Goal: Browse casually: Explore the website without a specific task or goal

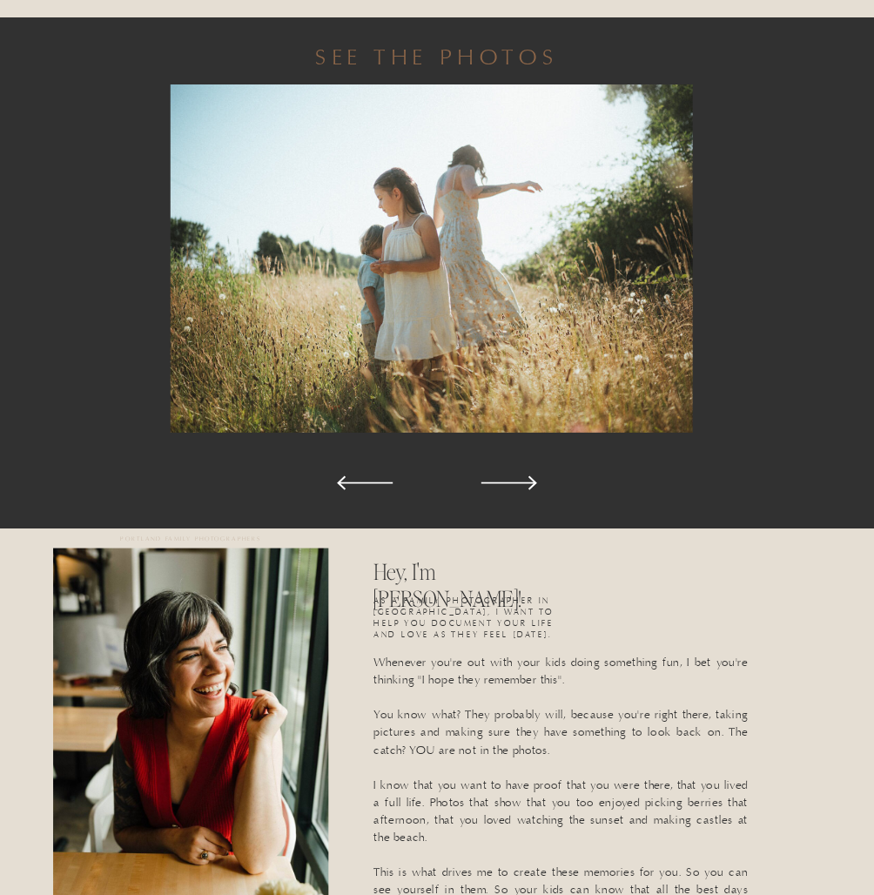
scroll to position [733, 0]
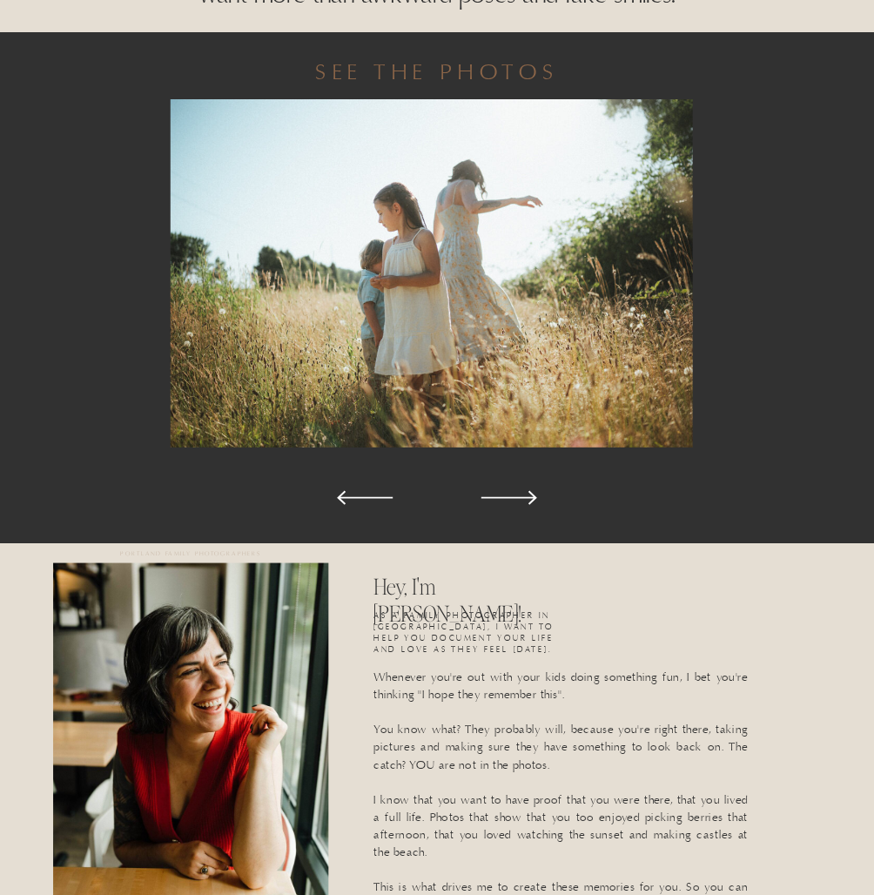
click at [516, 498] on polygon at bounding box center [510, 498] width 56 height 14
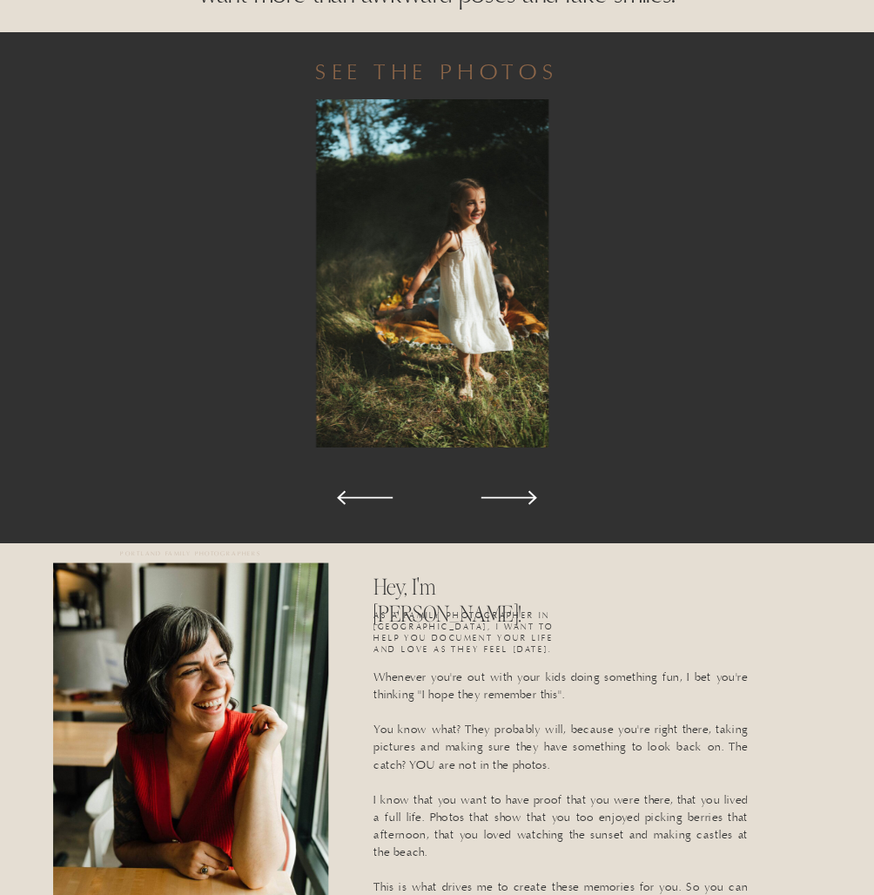
click at [516, 498] on polygon at bounding box center [510, 498] width 56 height 14
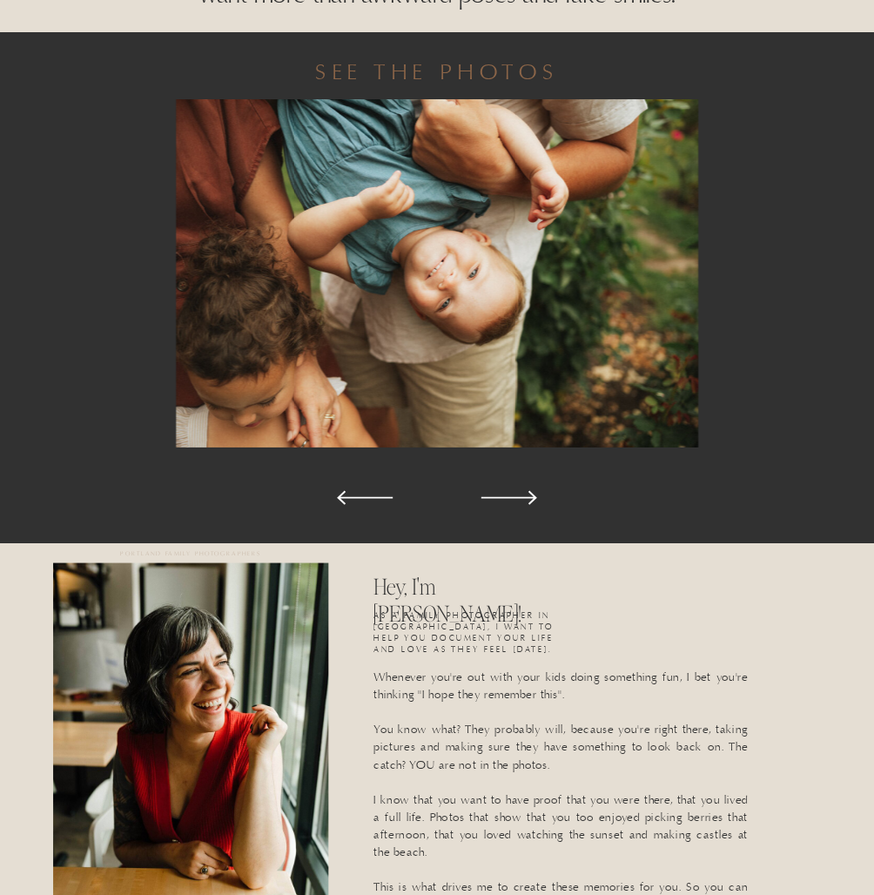
click at [516, 498] on polygon at bounding box center [510, 498] width 56 height 14
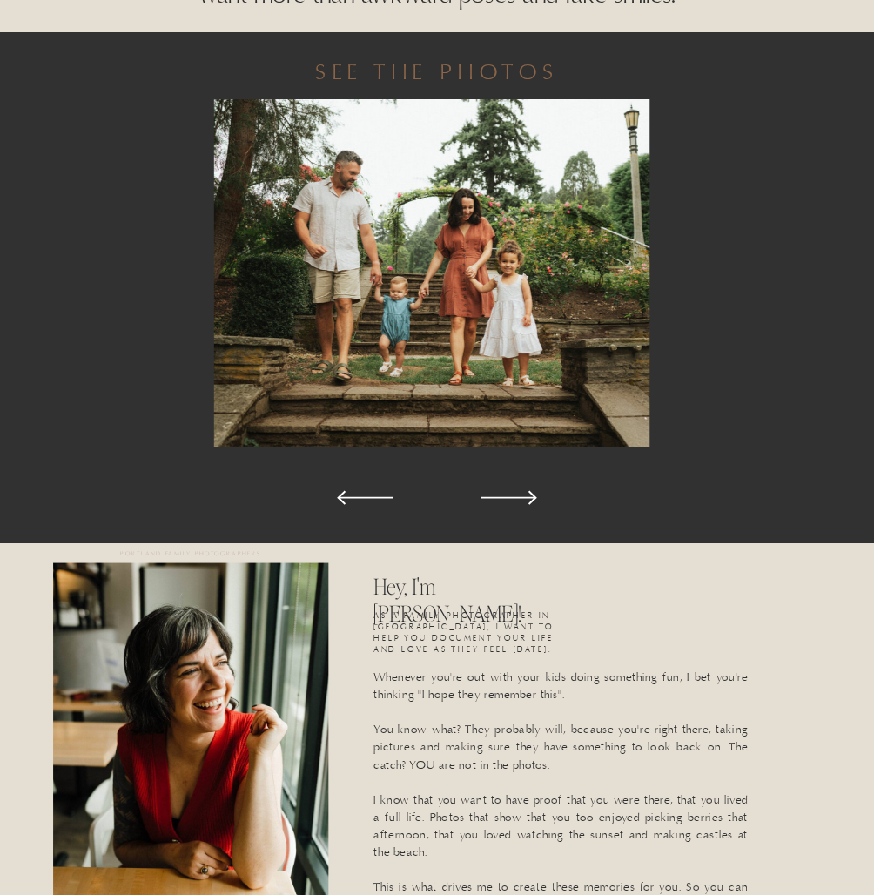
click at [516, 498] on polygon at bounding box center [510, 498] width 56 height 14
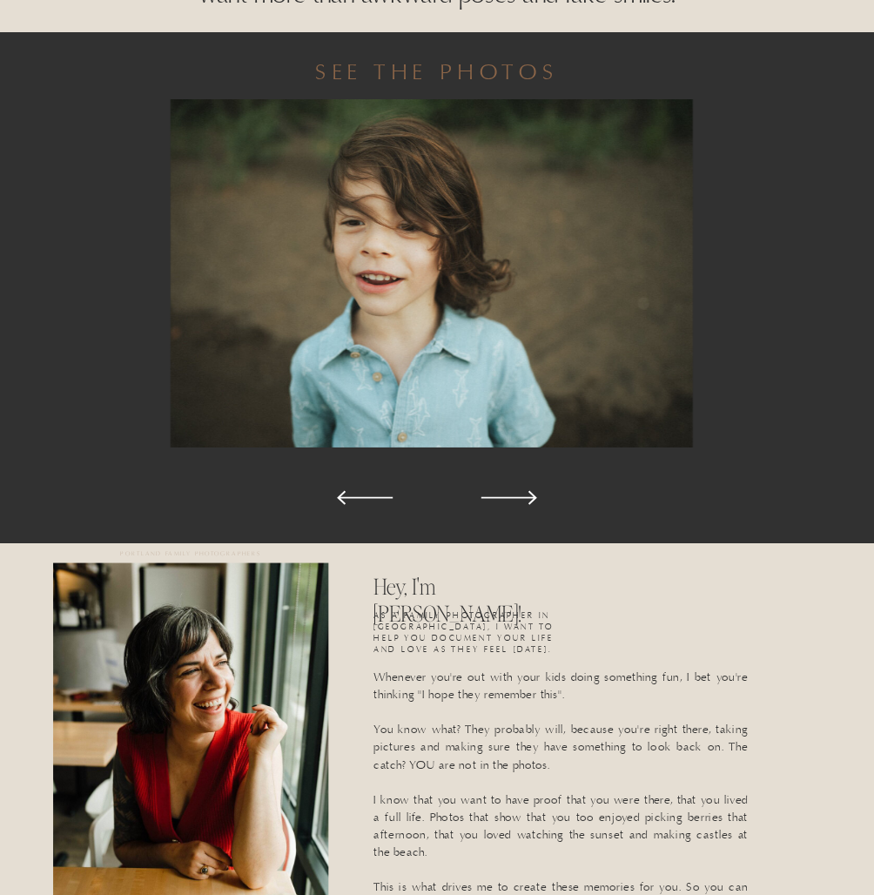
click at [516, 498] on polygon at bounding box center [510, 498] width 56 height 14
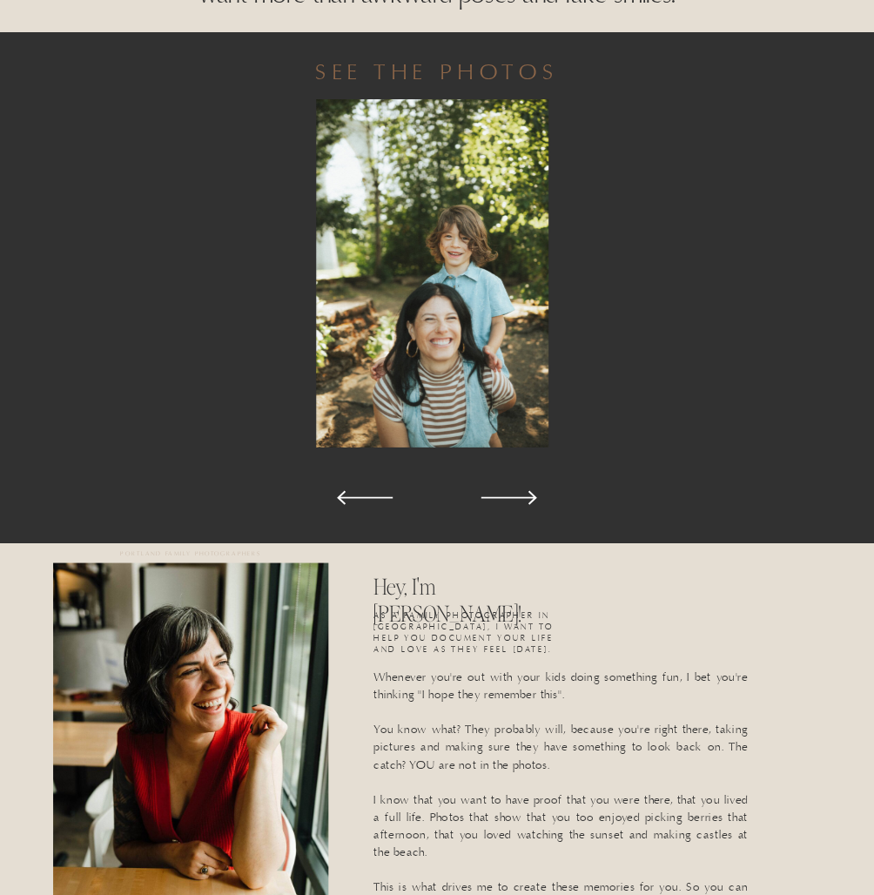
click at [516, 498] on polygon at bounding box center [510, 498] width 56 height 14
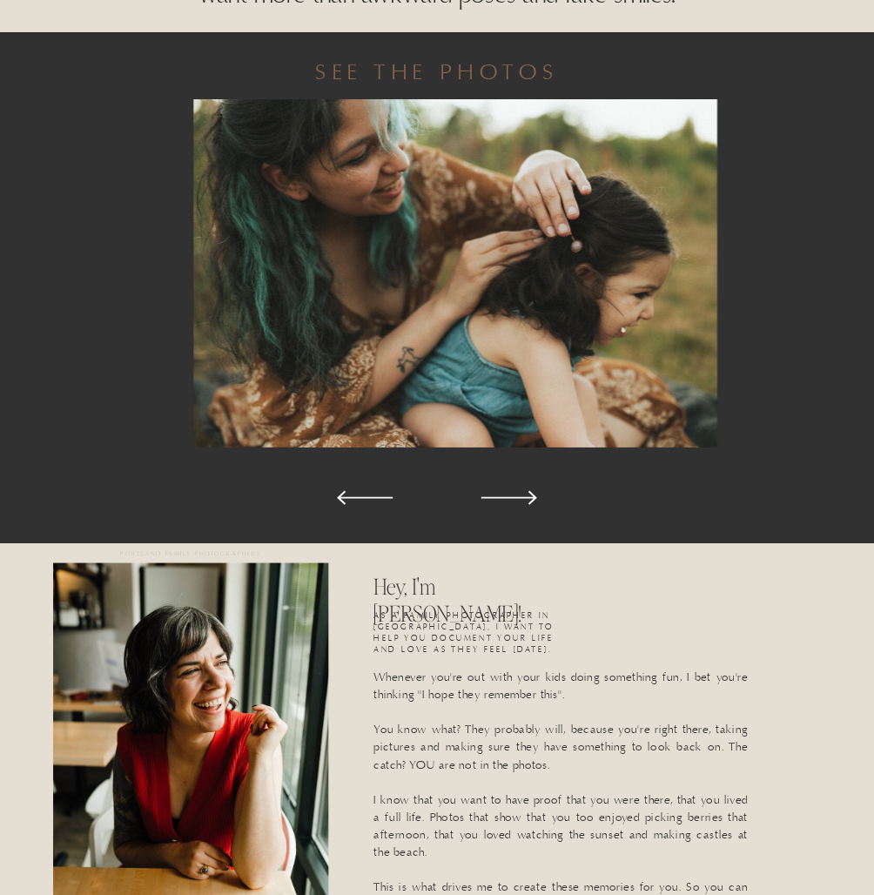
click at [516, 498] on polygon at bounding box center [510, 498] width 56 height 14
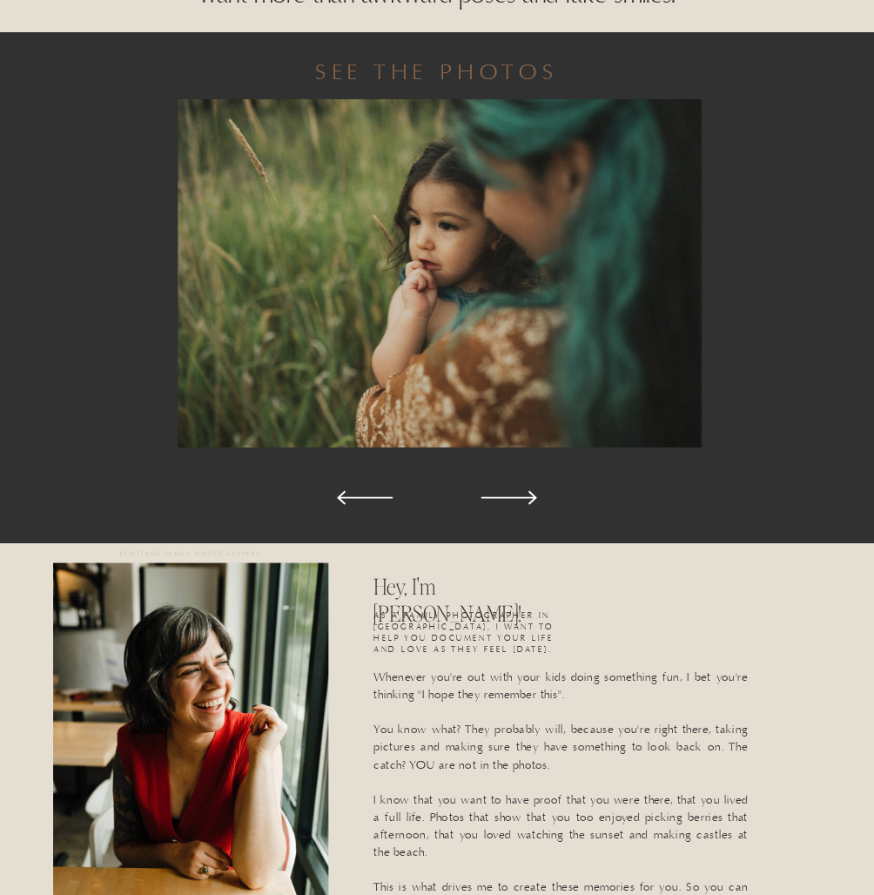
click at [516, 498] on polygon at bounding box center [510, 498] width 56 height 14
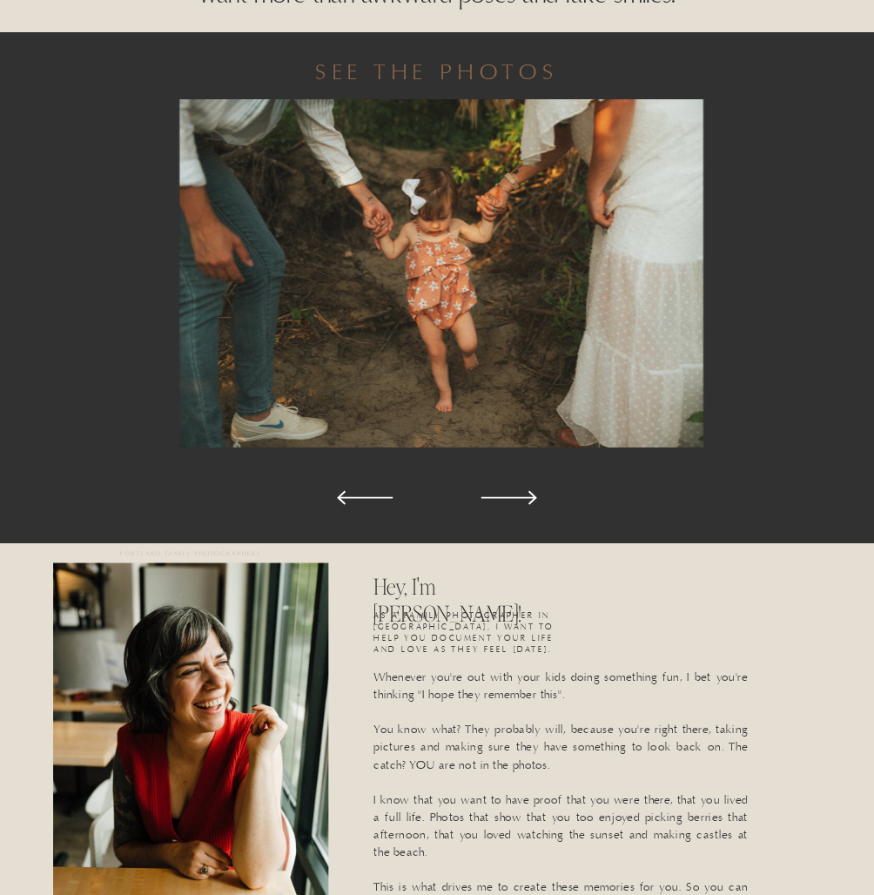
click at [516, 498] on polygon at bounding box center [510, 498] width 56 height 14
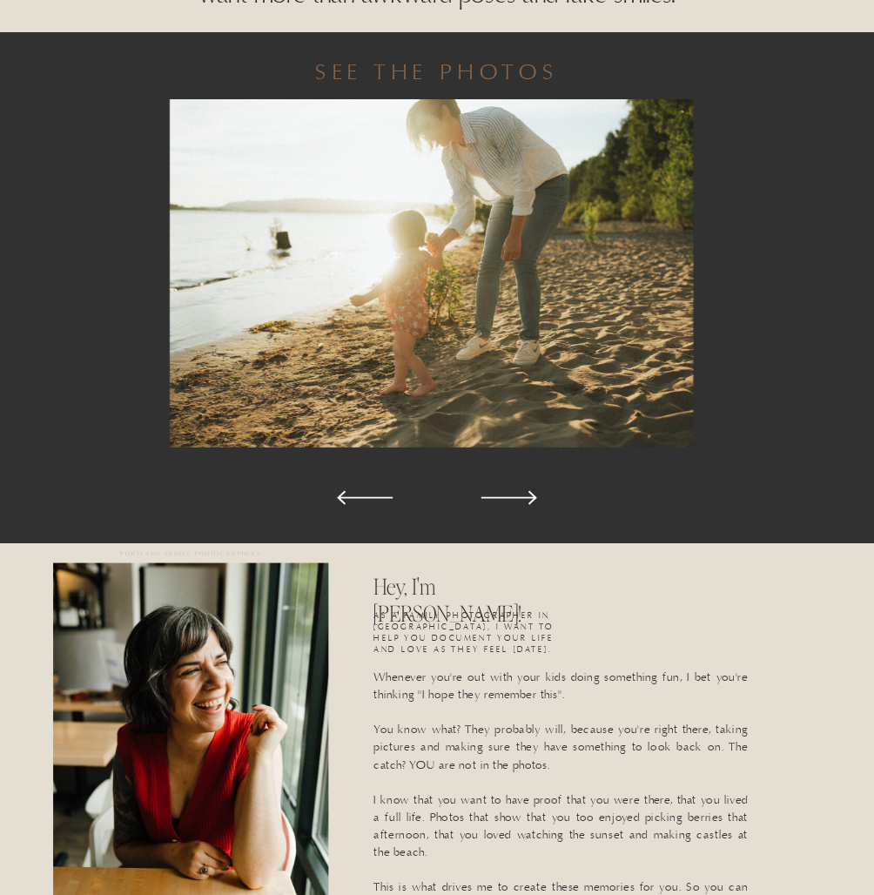
click at [516, 498] on polygon at bounding box center [510, 498] width 56 height 14
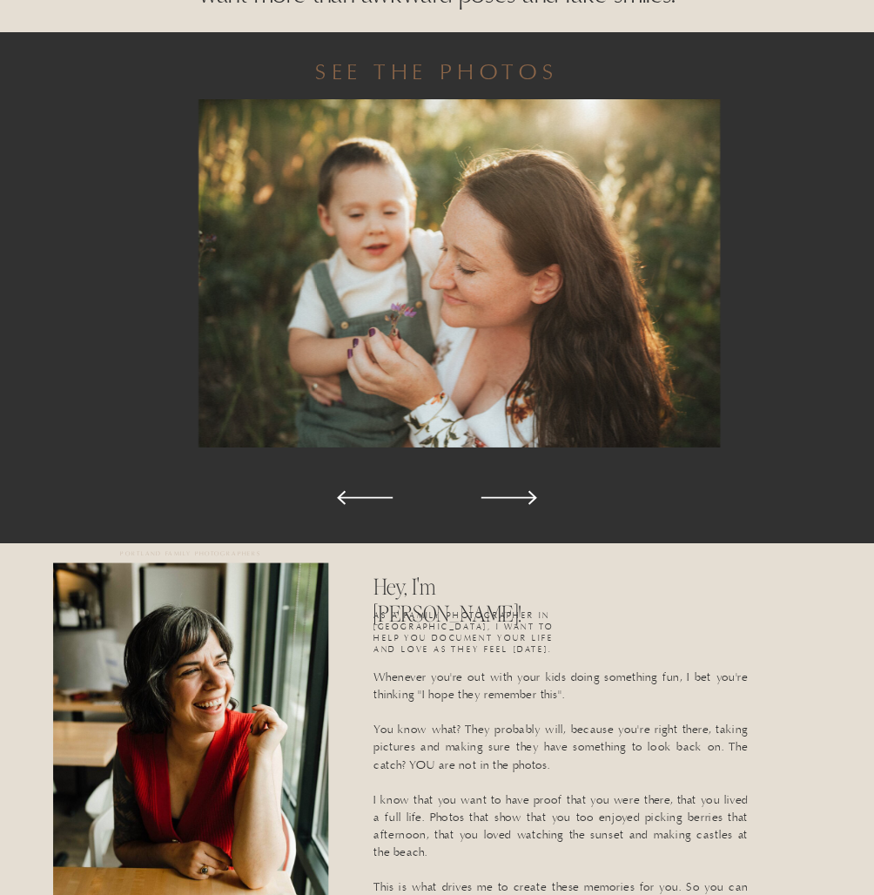
click at [516, 498] on polygon at bounding box center [510, 498] width 56 height 14
